Goal: Use online tool/utility: Utilize a website feature to perform a specific function

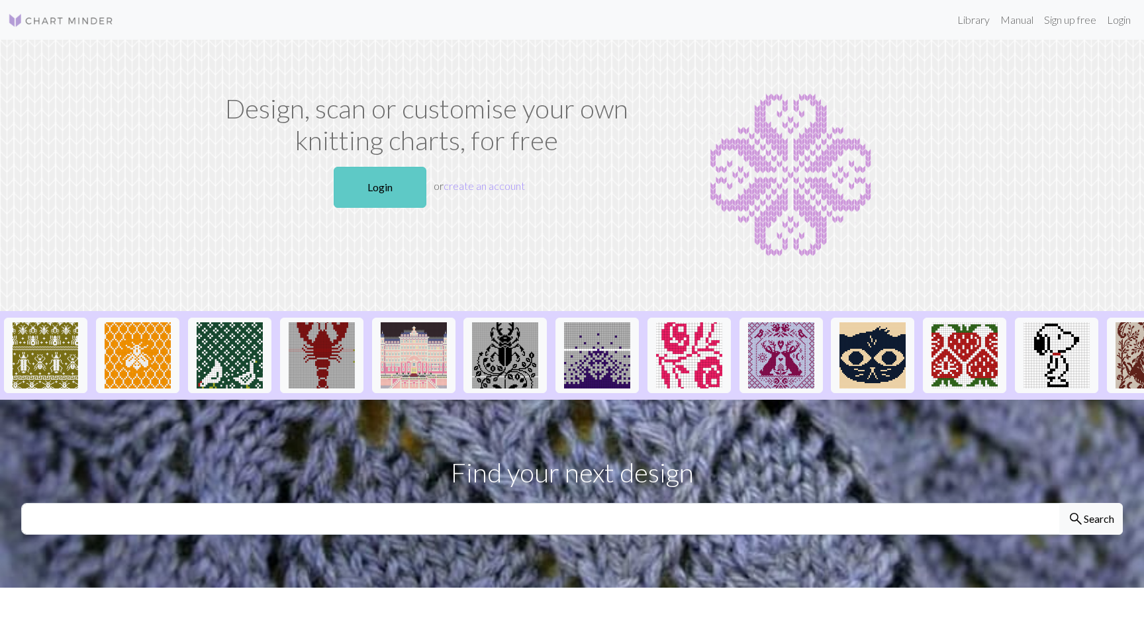
click at [369, 179] on link "Login" at bounding box center [380, 187] width 93 height 41
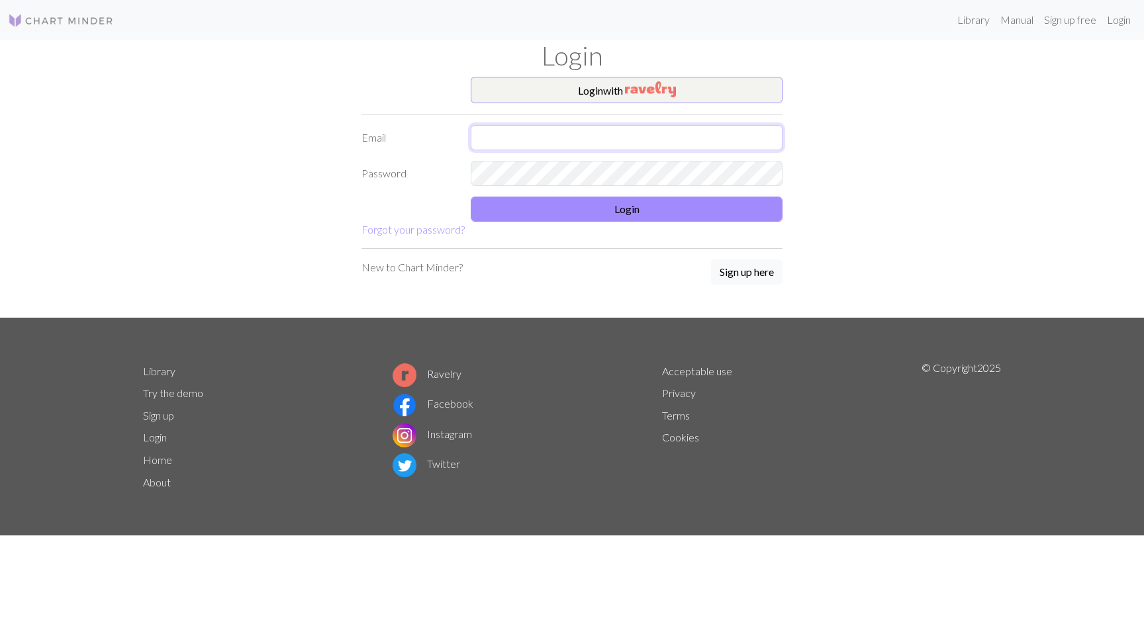
click at [516, 141] on input "text" at bounding box center [627, 137] width 312 height 25
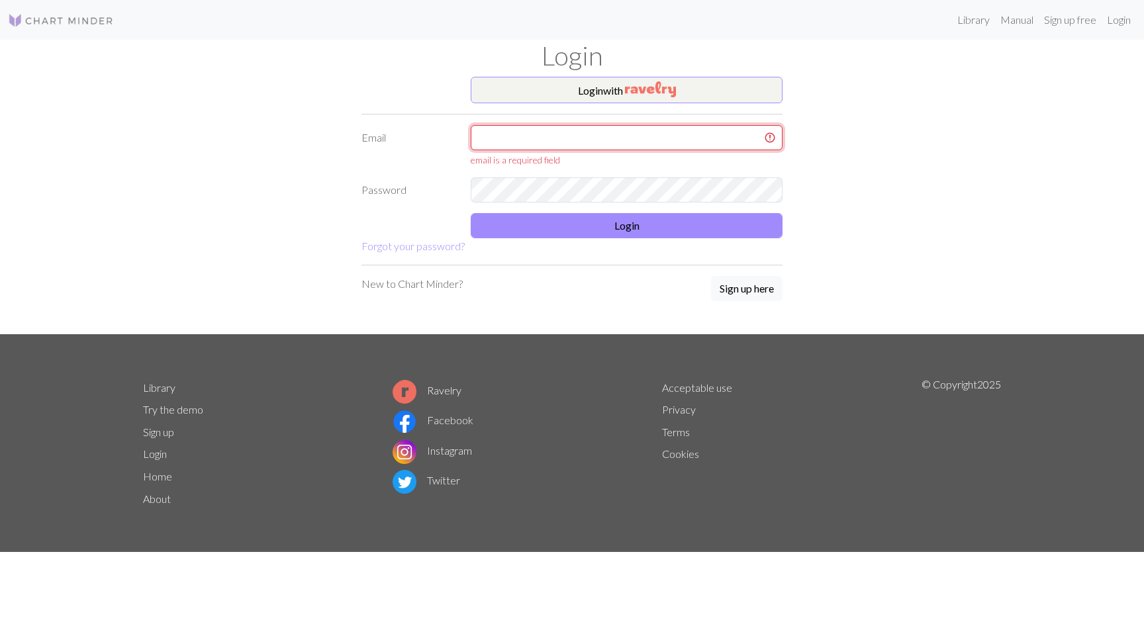
type input "[EMAIL_ADDRESS][DOMAIN_NAME]"
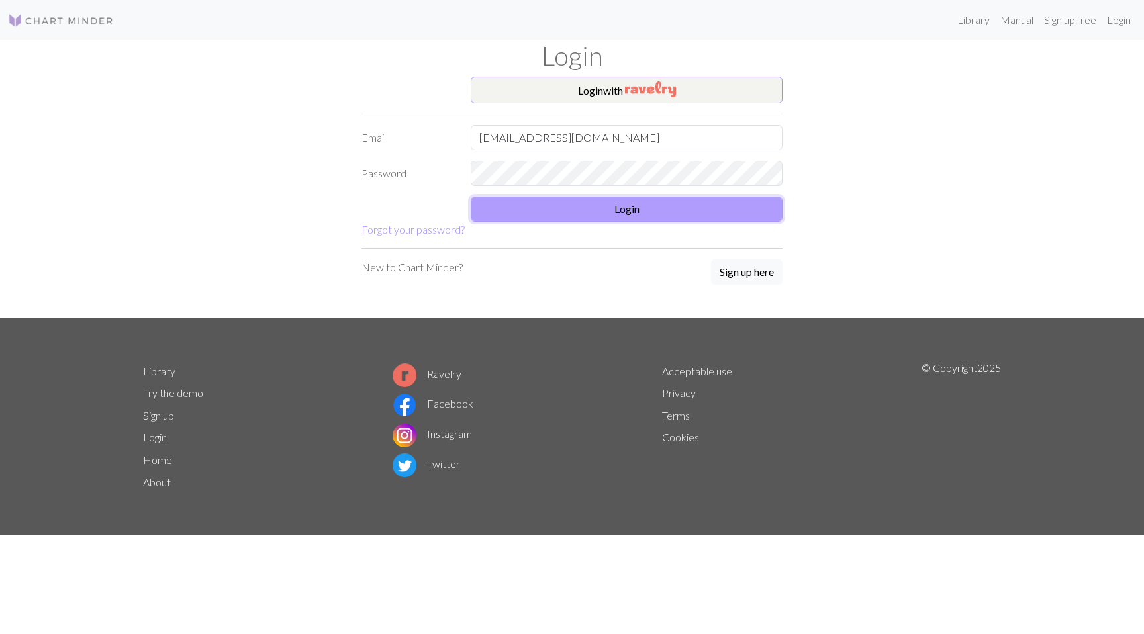
click at [584, 205] on button "Login" at bounding box center [627, 209] width 312 height 25
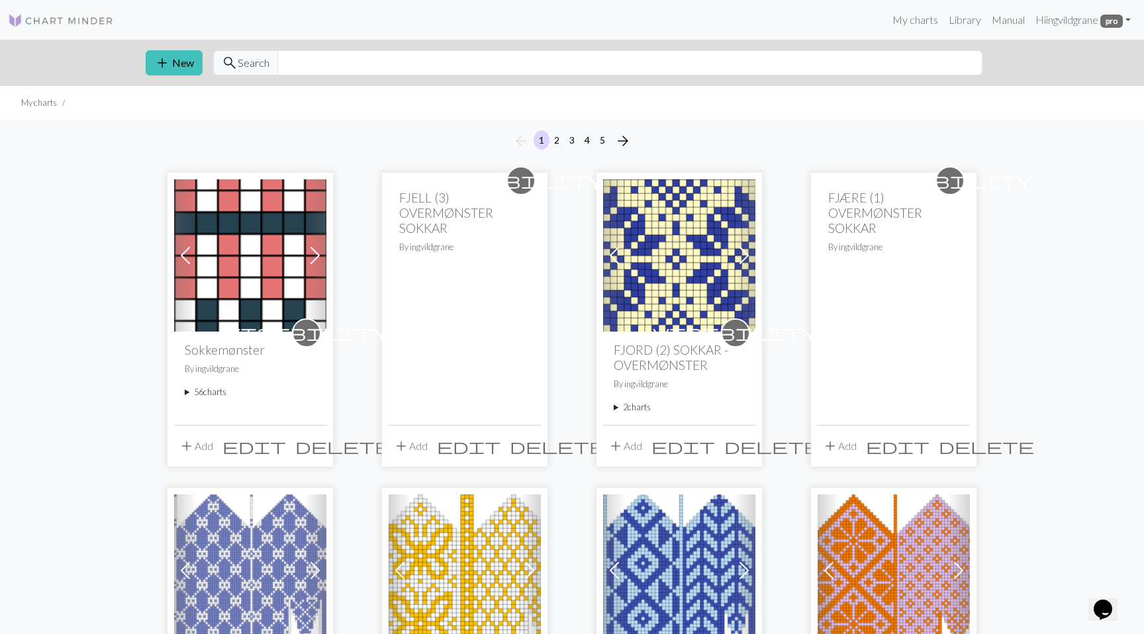
click at [214, 391] on summary "56 charts" at bounding box center [250, 392] width 131 height 13
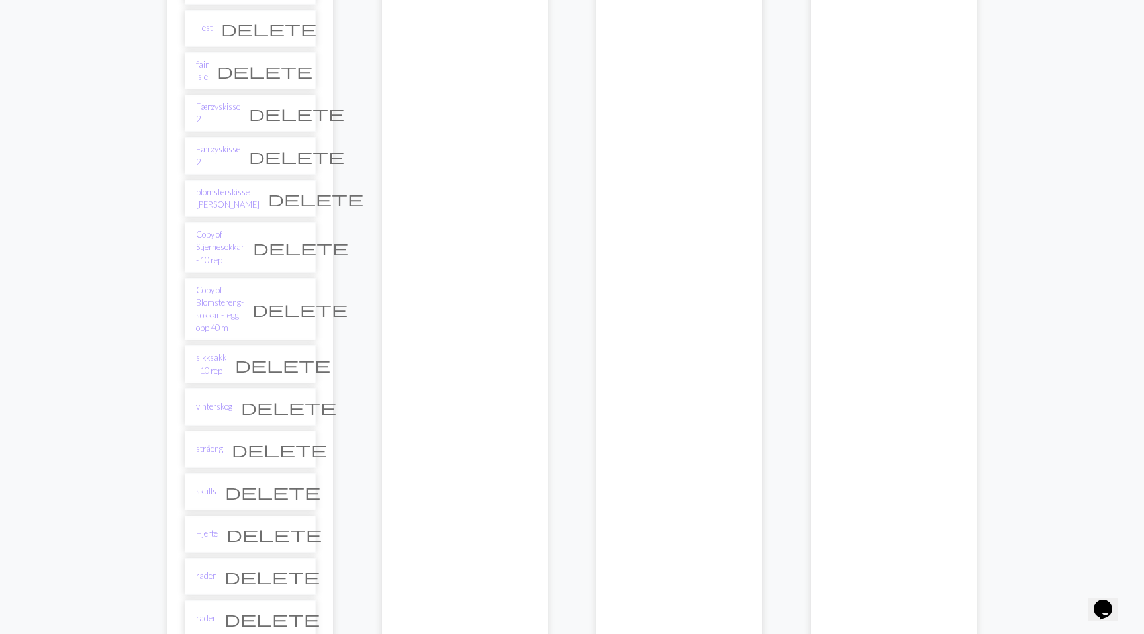
scroll to position [2353, 0]
click at [211, 445] on link "stråeng" at bounding box center [209, 451] width 27 height 13
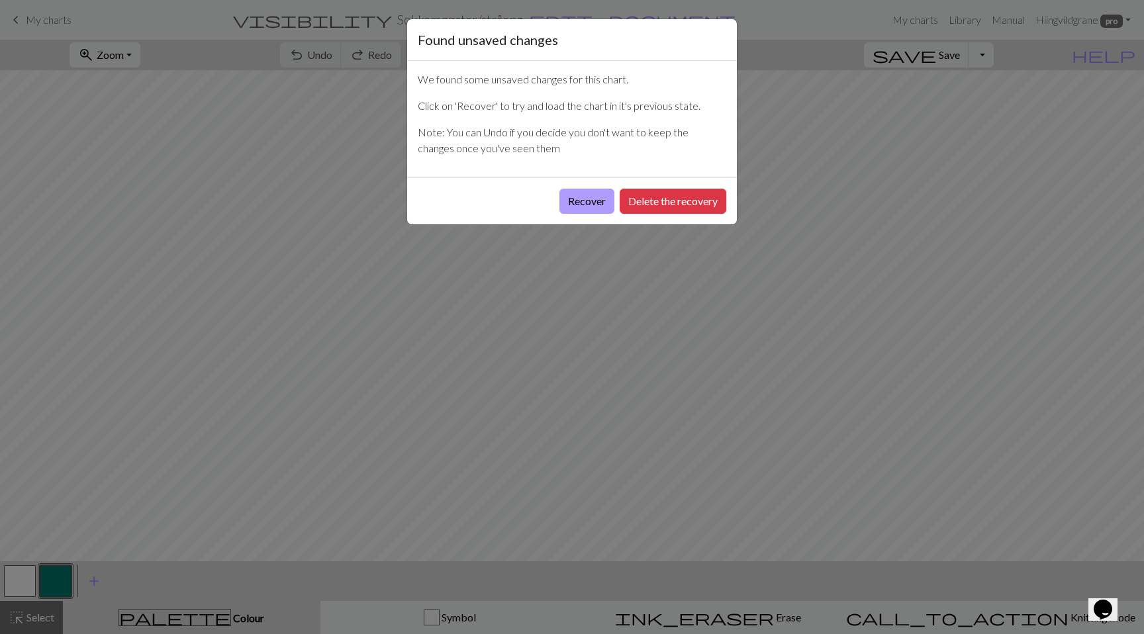
click at [595, 197] on button "Recover" at bounding box center [586, 201] width 55 height 25
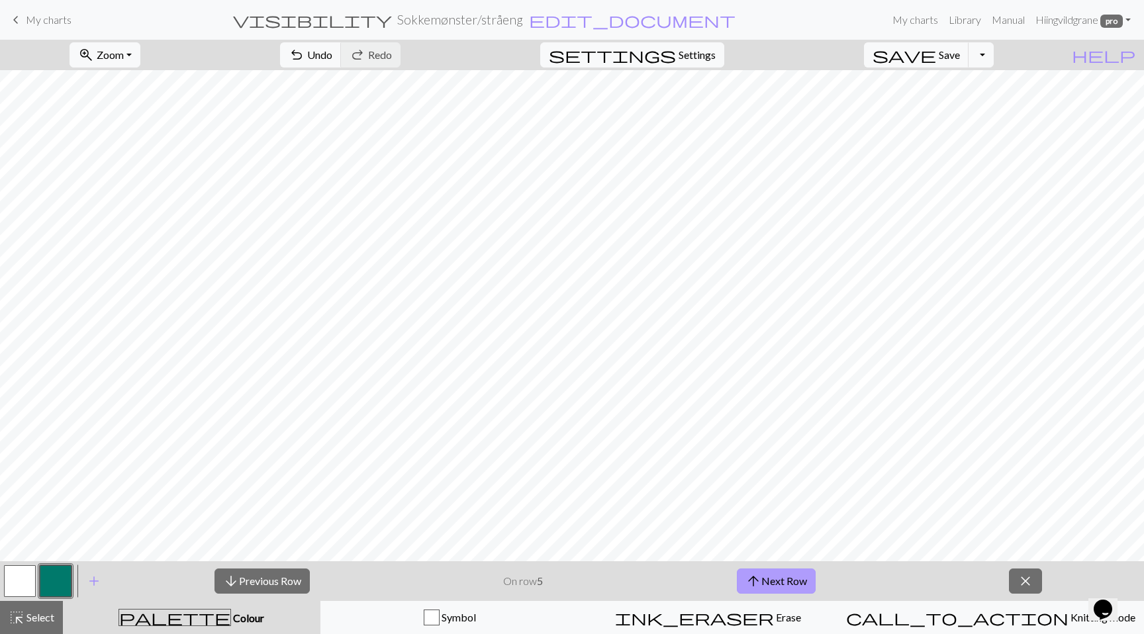
click at [802, 580] on button "arrow_upward Next Row" at bounding box center [776, 581] width 79 height 25
click at [802, 576] on button "arrow_upward Next Row" at bounding box center [776, 581] width 79 height 25
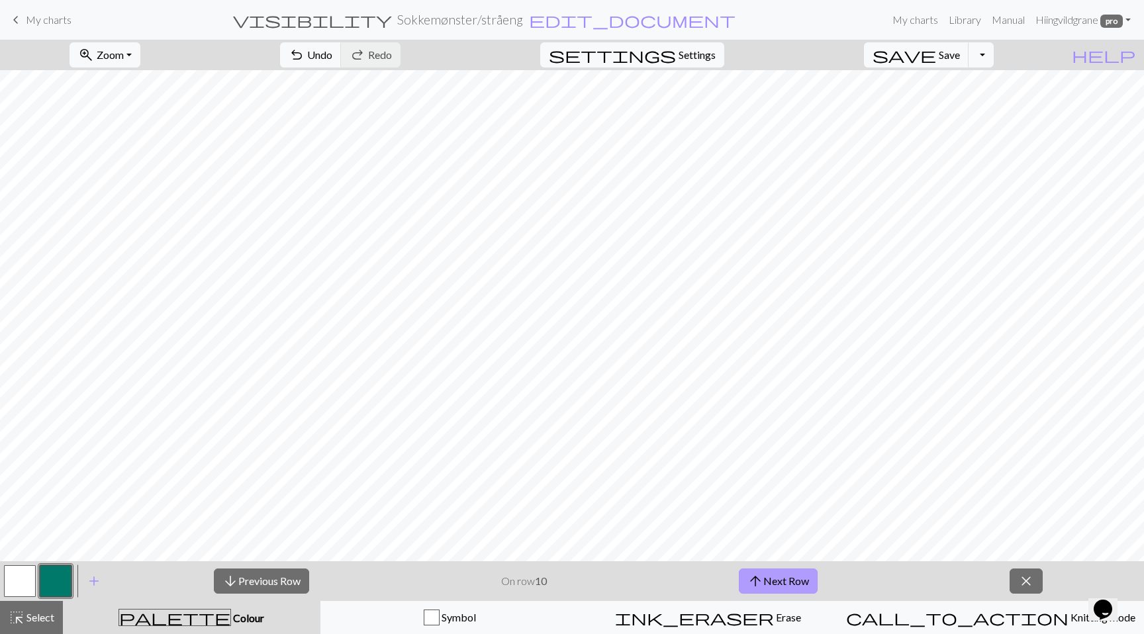
click at [802, 576] on button "arrow_upward Next Row" at bounding box center [778, 581] width 79 height 25
click at [802, 571] on button "arrow_upward Next Row" at bounding box center [778, 581] width 79 height 25
click at [802, 565] on div "arrow_downward Previous Row On row 13 arrow_upward Next Row close" at bounding box center [628, 581] width 1031 height 40
click at [802, 586] on button "arrow_upward Next Row" at bounding box center [778, 581] width 79 height 25
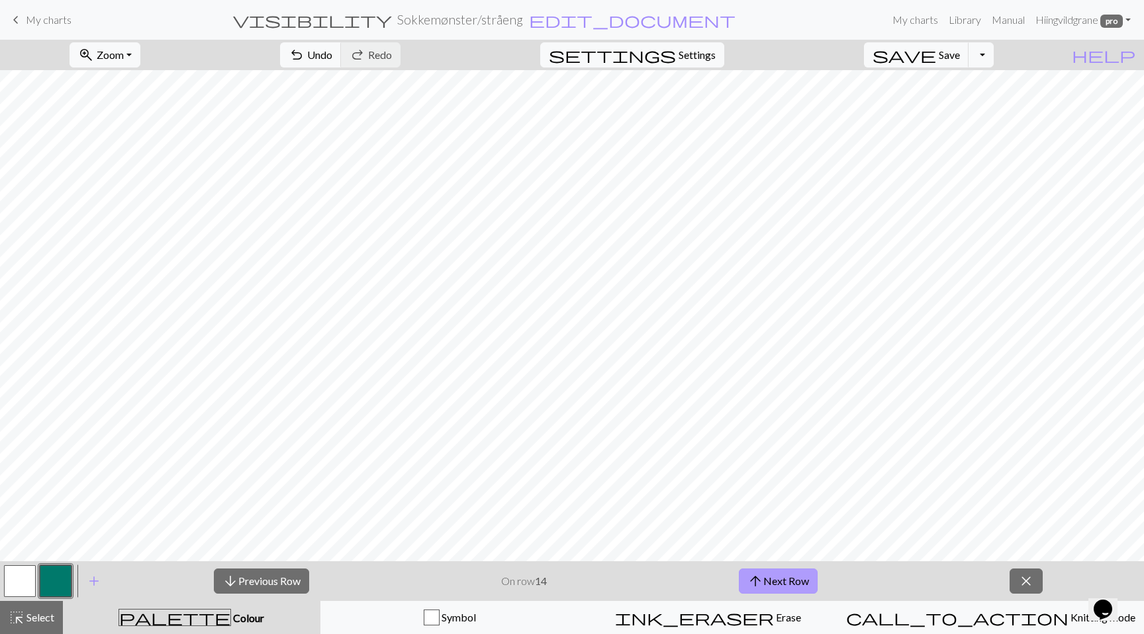
click at [802, 586] on button "arrow_upward Next Row" at bounding box center [778, 581] width 79 height 25
click at [801, 581] on button "arrow_upward Next Row" at bounding box center [778, 581] width 79 height 25
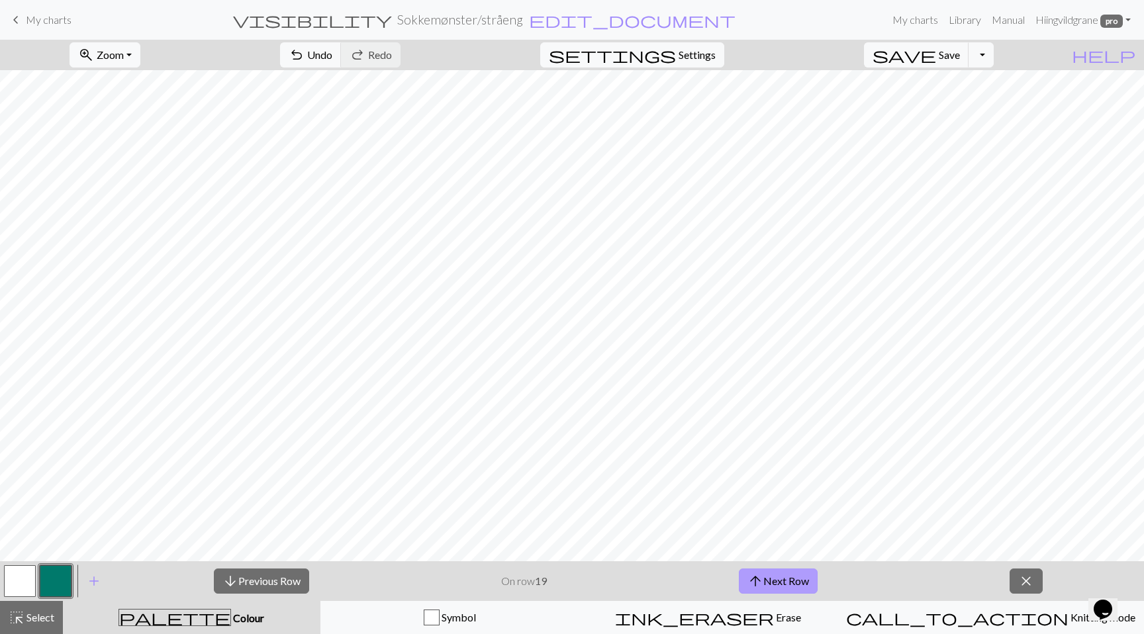
click at [799, 584] on button "arrow_upward Next Row" at bounding box center [778, 581] width 79 height 25
click at [257, 579] on button "arrow_downward Previous Row" at bounding box center [261, 581] width 95 height 25
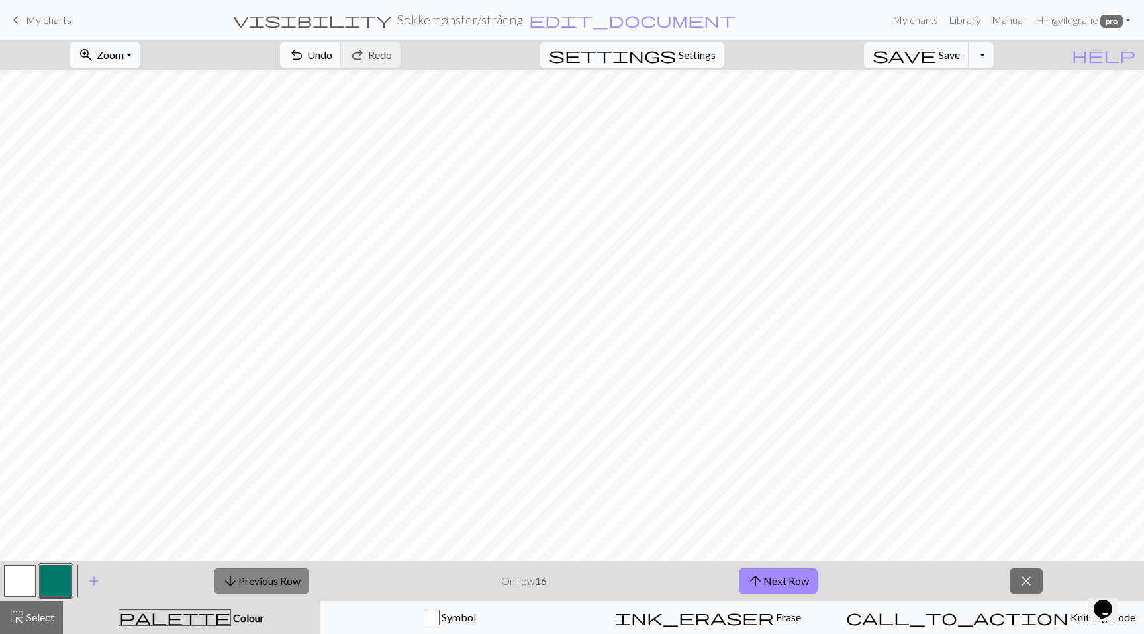
click at [257, 579] on button "arrow_downward Previous Row" at bounding box center [261, 581] width 95 height 25
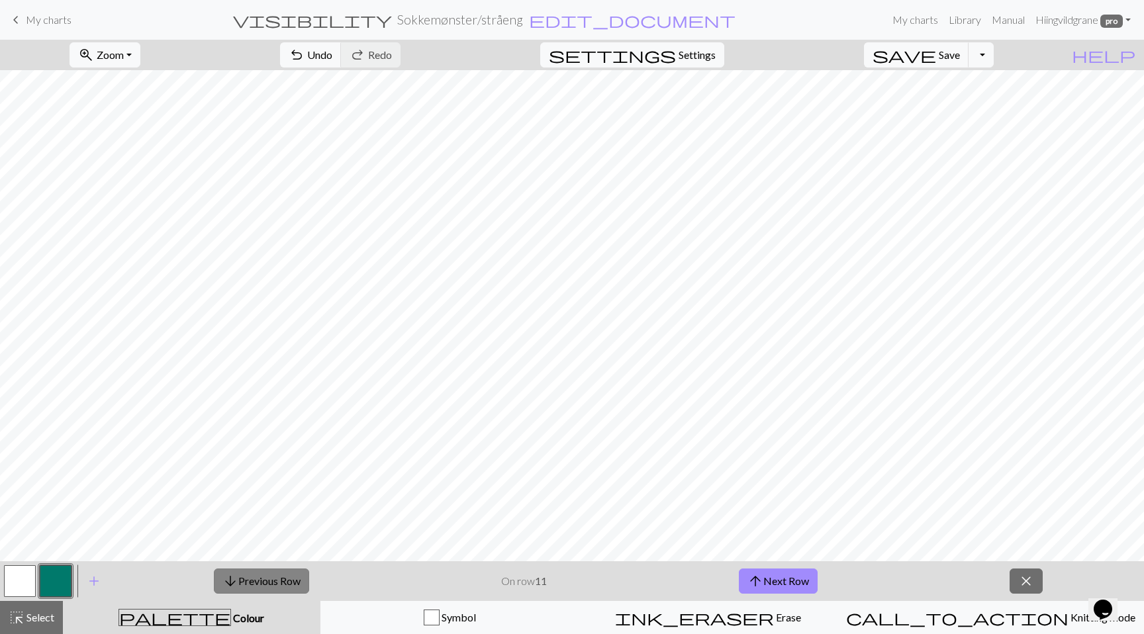
click at [257, 579] on button "arrow_downward Previous Row" at bounding box center [261, 581] width 95 height 25
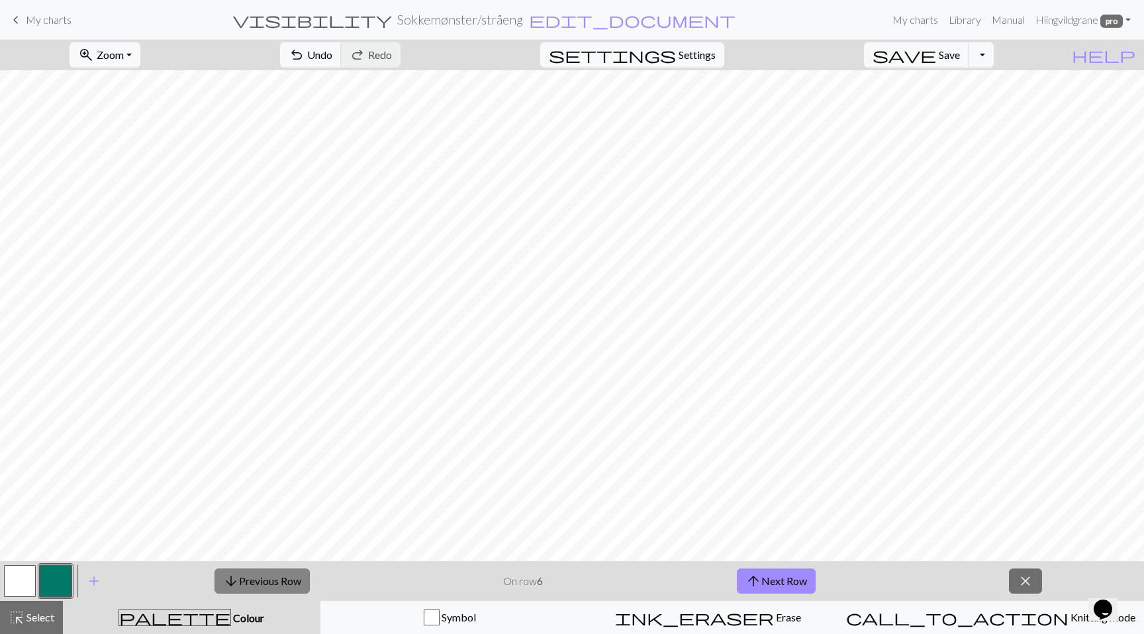
click at [257, 579] on button "arrow_downward Previous Row" at bounding box center [261, 581] width 95 height 25
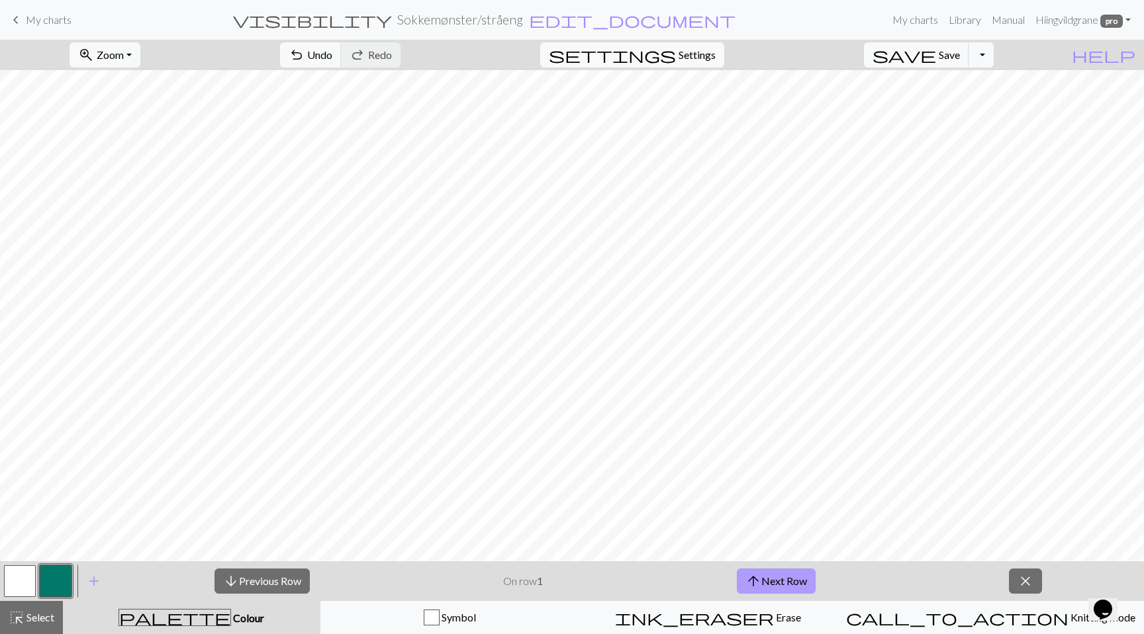
click at [786, 583] on button "arrow_upward Next Row" at bounding box center [776, 581] width 79 height 25
